Goal: Information Seeking & Learning: Learn about a topic

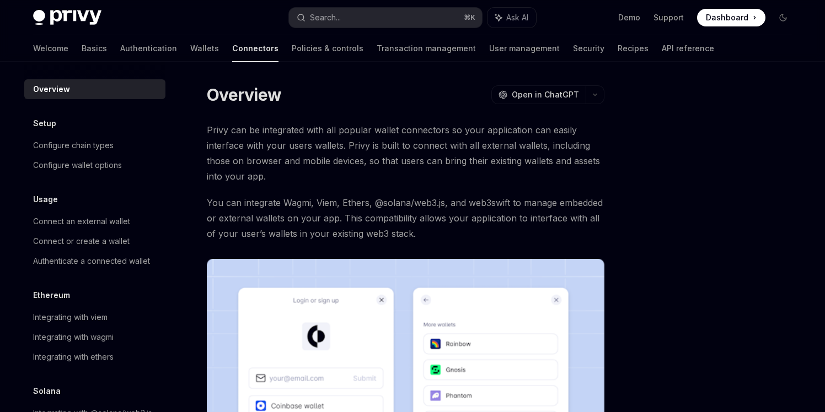
scroll to position [9, 0]
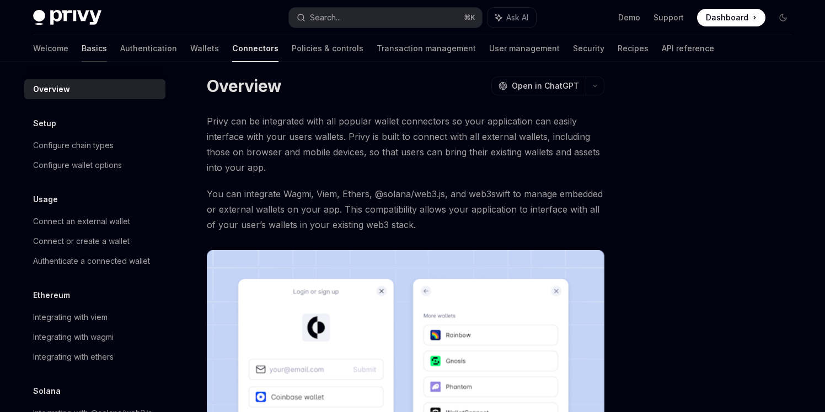
click at [82, 51] on link "Basics" at bounding box center [94, 48] width 25 height 26
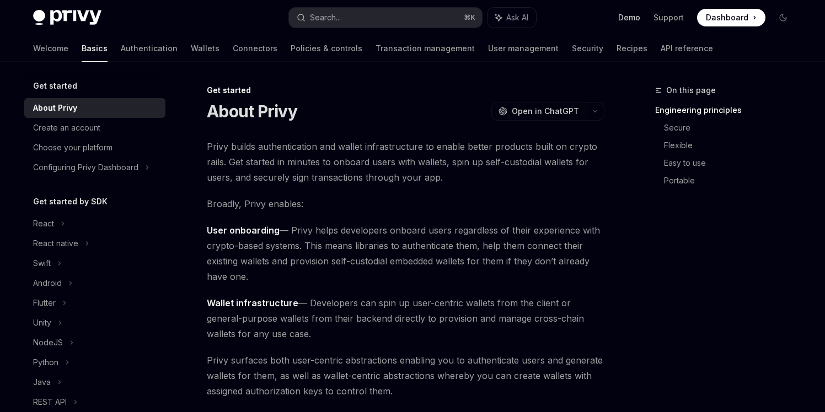
click at [629, 22] on link "Demo" at bounding box center [629, 17] width 22 height 11
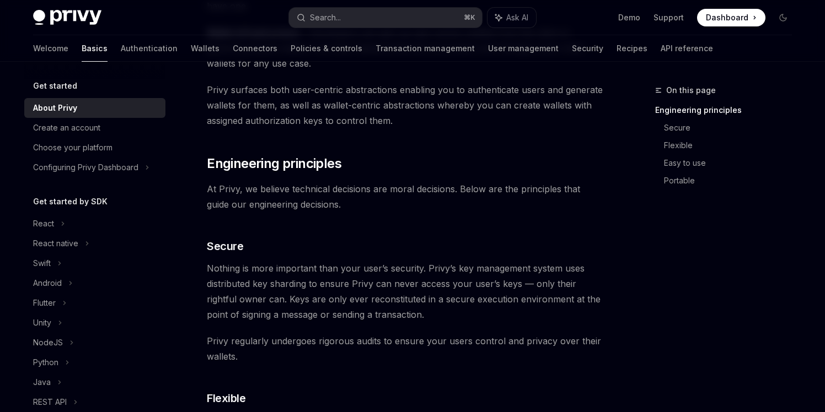
scroll to position [266, 0]
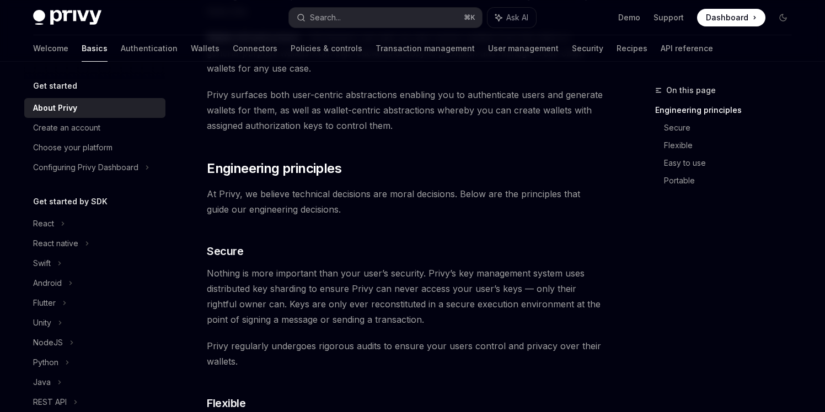
click at [729, 15] on span "Dashboard" at bounding box center [727, 17] width 42 height 11
click at [82, 52] on link "Basics" at bounding box center [95, 48] width 26 height 26
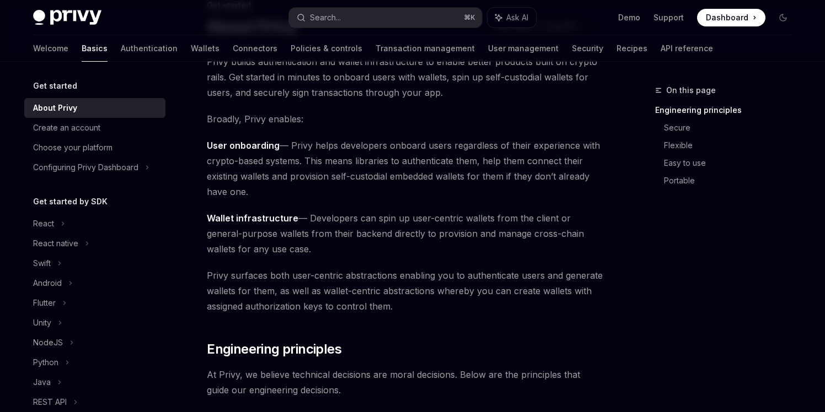
scroll to position [0, 0]
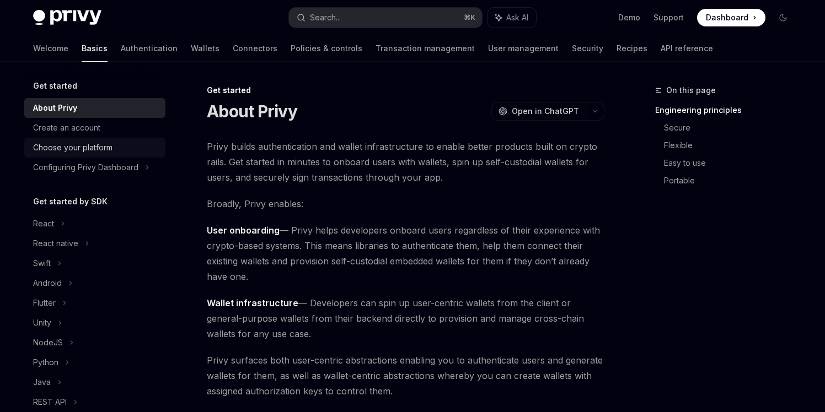
click at [77, 148] on div "Choose your platform" at bounding box center [72, 147] width 79 height 13
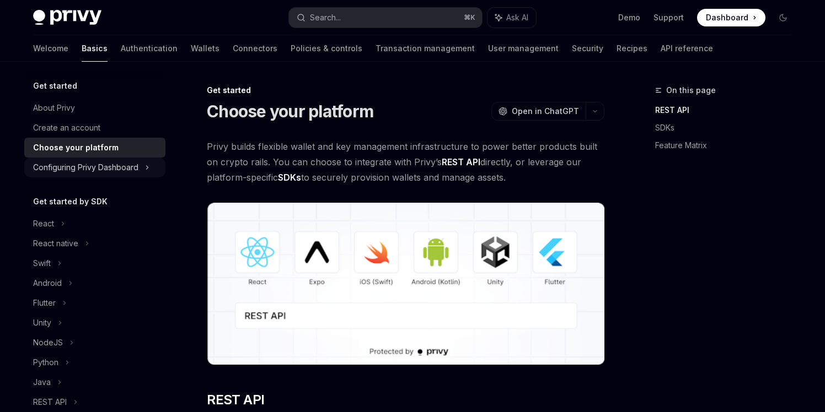
click at [71, 168] on div "Configuring Privy Dashboard" at bounding box center [85, 167] width 105 height 13
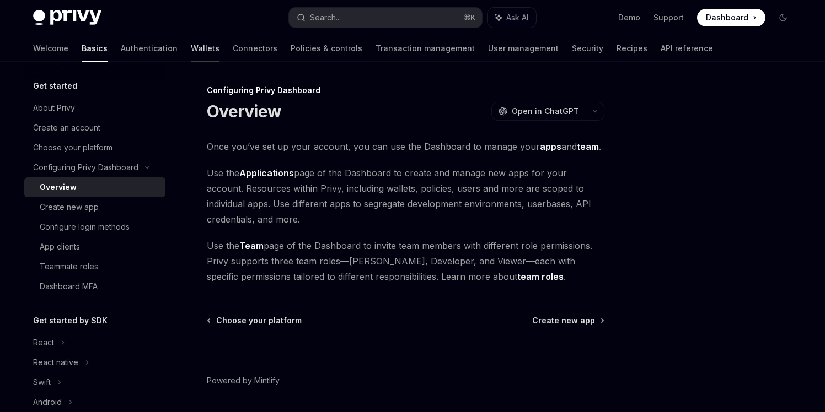
click at [191, 46] on link "Wallets" at bounding box center [205, 48] width 29 height 26
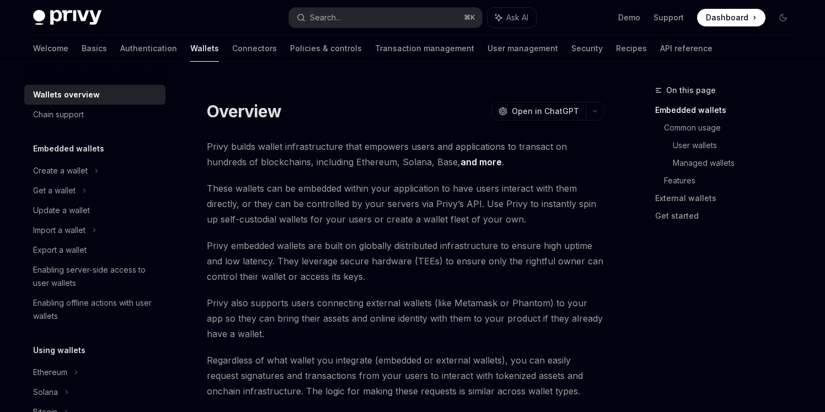
click at [460, 162] on link "and more" at bounding box center [480, 163] width 41 height 12
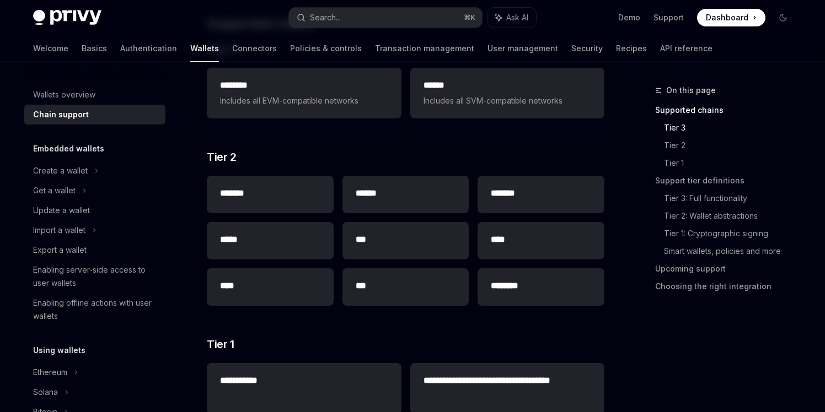
scroll to position [201, 0]
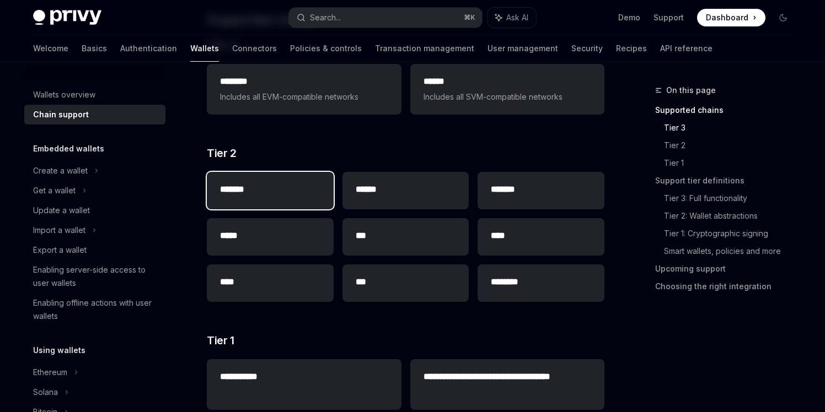
click at [260, 192] on h2 "*******" at bounding box center [270, 189] width 100 height 13
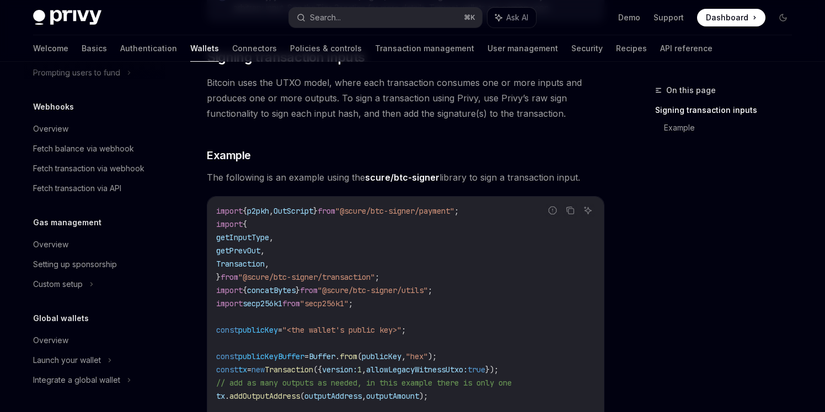
scroll to position [172, 0]
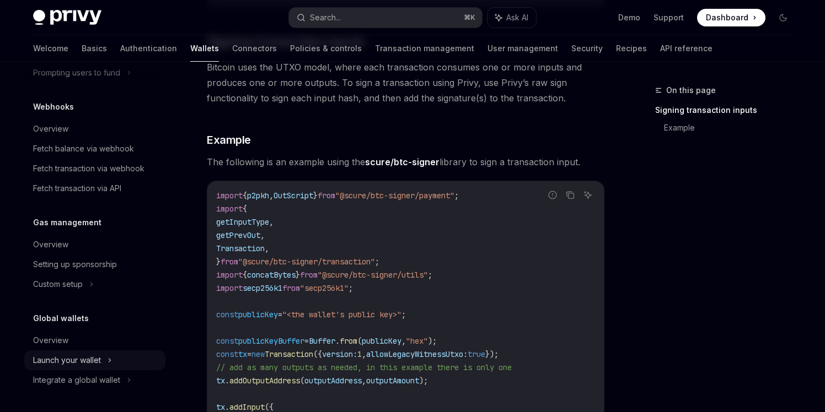
click at [59, 364] on div "Launch your wallet" at bounding box center [67, 360] width 68 height 13
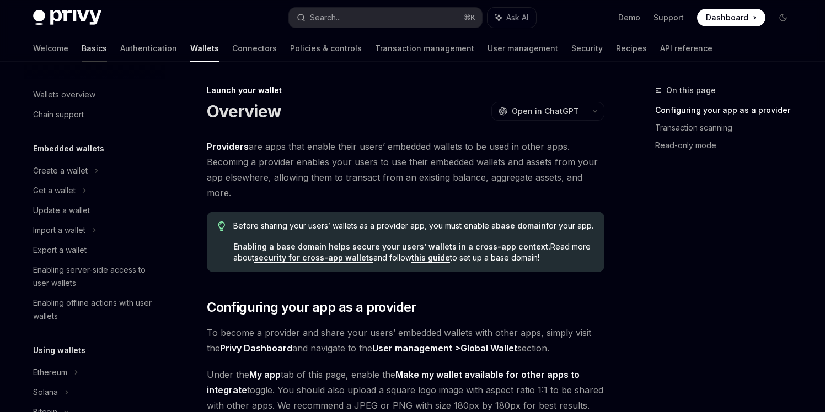
click at [82, 49] on link "Basics" at bounding box center [94, 48] width 25 height 26
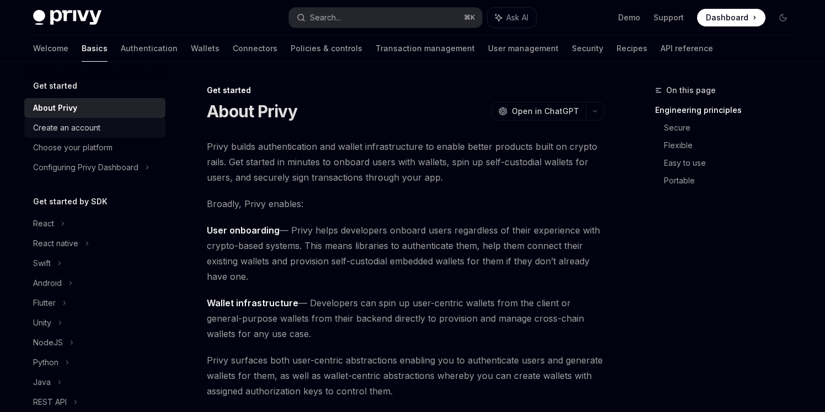
click at [76, 126] on div "Create an account" at bounding box center [66, 127] width 67 height 13
type textarea "*"
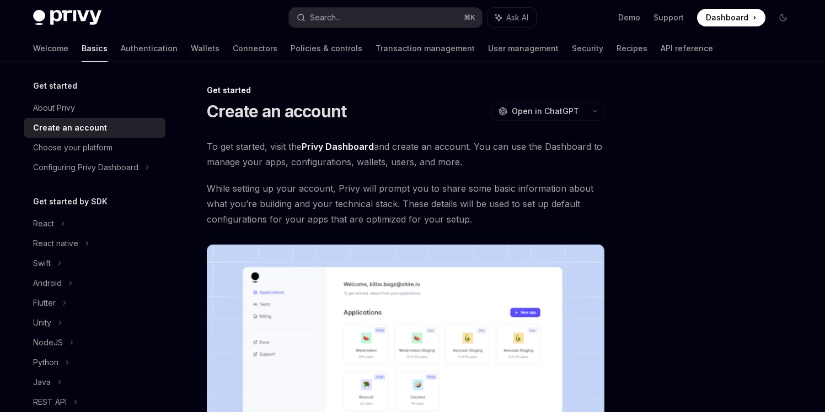
click at [738, 15] on span "Dashboard" at bounding box center [727, 17] width 42 height 11
